Goal: Transaction & Acquisition: Obtain resource

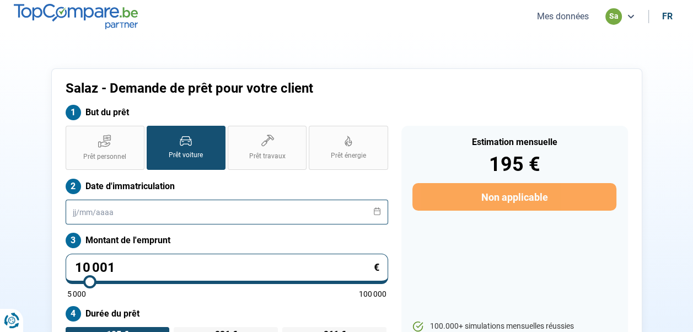
click at [176, 207] on input "text" at bounding box center [227, 212] width 322 height 25
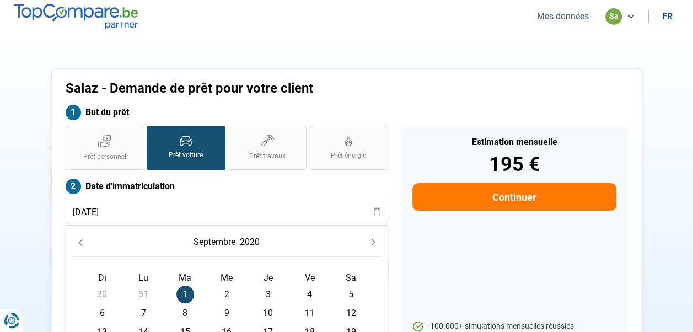
click at [231, 292] on span "2" at bounding box center [227, 295] width 18 height 18
type input "[DATE]"
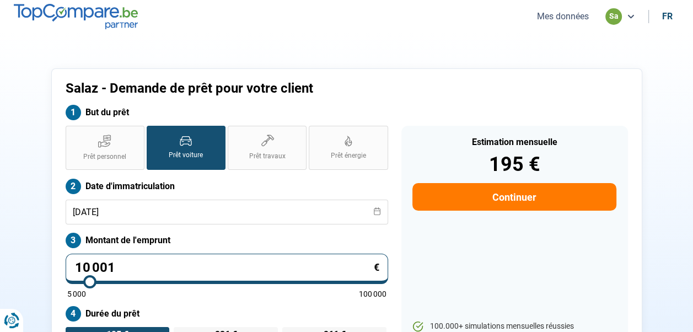
click at [194, 262] on input "10 001" at bounding box center [227, 269] width 322 height 30
type input "1"
type input "5000"
type input "12"
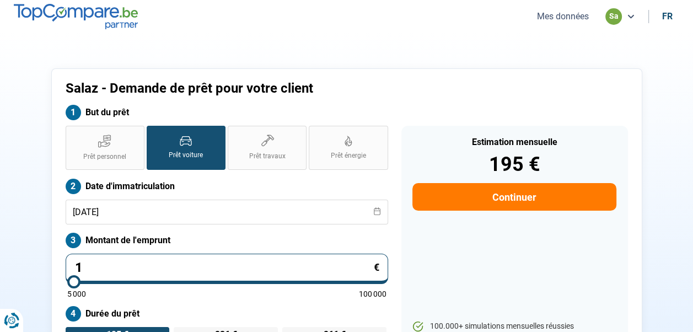
type input "5000"
type input "1"
type input "5000"
type input "13"
type input "5000"
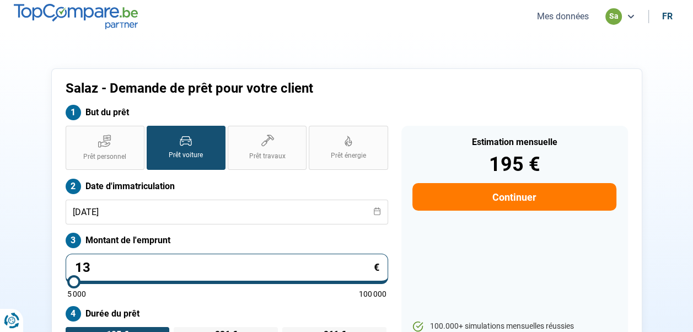
type input "139"
type input "5000"
type input "1 399"
type input "5000"
type input "13 990"
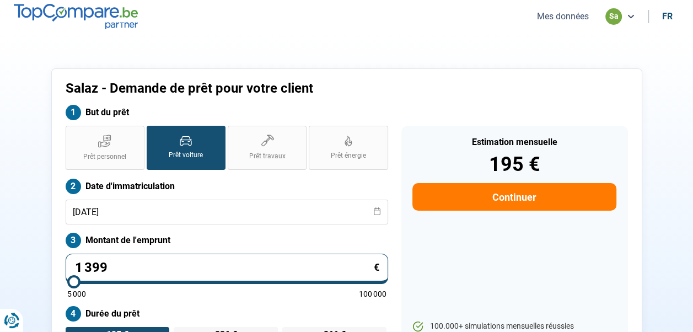
type input "14000"
type input "13 990"
type input "14000"
click at [502, 240] on div "Estimation mensuelle 272 € Continuer 100.000+ simulations mensuelles réussies M…" at bounding box center [514, 259] width 227 height 267
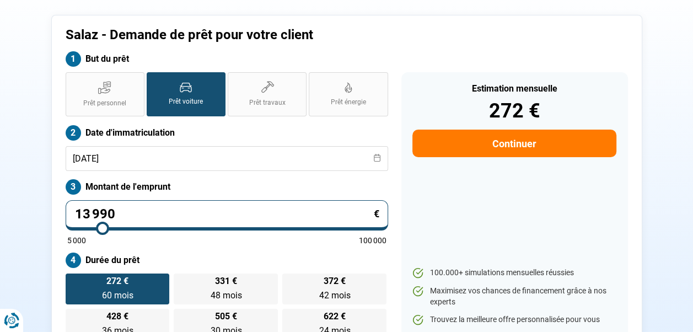
scroll to position [109, 0]
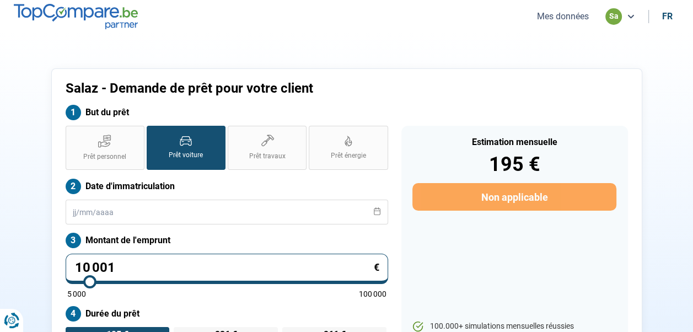
click at [549, 17] on button "Mes données" at bounding box center [563, 16] width 58 height 12
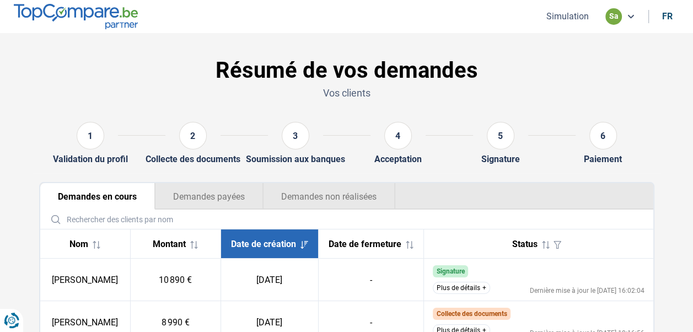
scroll to position [84, 0]
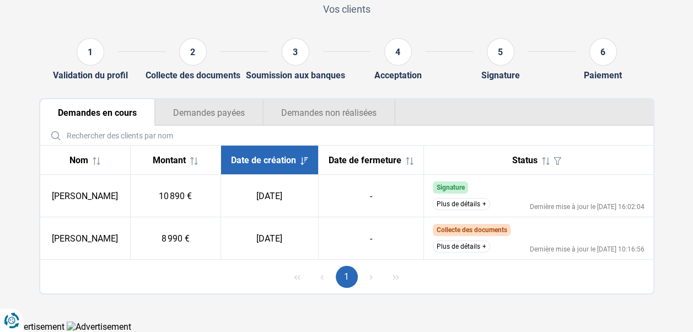
click at [443, 245] on button "Plus de détails" at bounding box center [461, 246] width 57 height 12
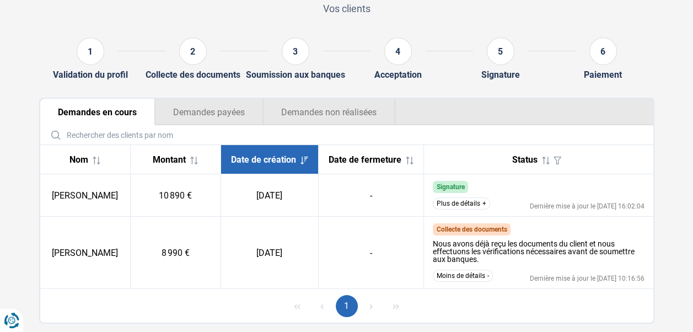
scroll to position [0, 0]
